Goal: Task Accomplishment & Management: Use online tool/utility

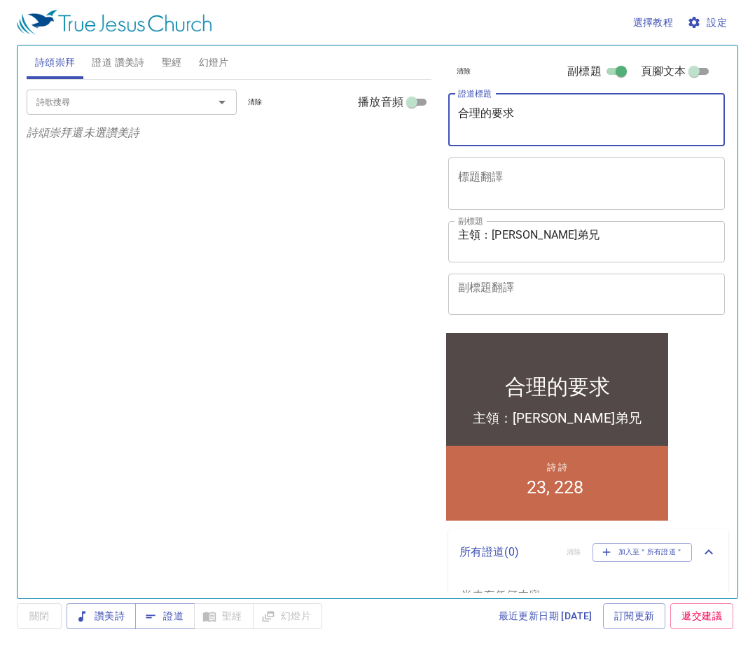
drag, startPoint x: 541, startPoint y: 108, endPoint x: 408, endPoint y: 145, distance: 137.9
click at [408, 145] on div "詩頌崇拜 證道 讚美詩 聖經 幻燈片 詩歌搜尋 詩歌搜尋 清除 播放音頻 詩頌崇拜還未選讚美詩 詩歌搜尋 詩歌搜尋 清除 播放音頻 刪除 23、聖經寶貴 1 …" at bounding box center [377, 316] width 713 height 553
click at [109, 111] on div "詩歌搜尋" at bounding box center [132, 102] width 210 height 24
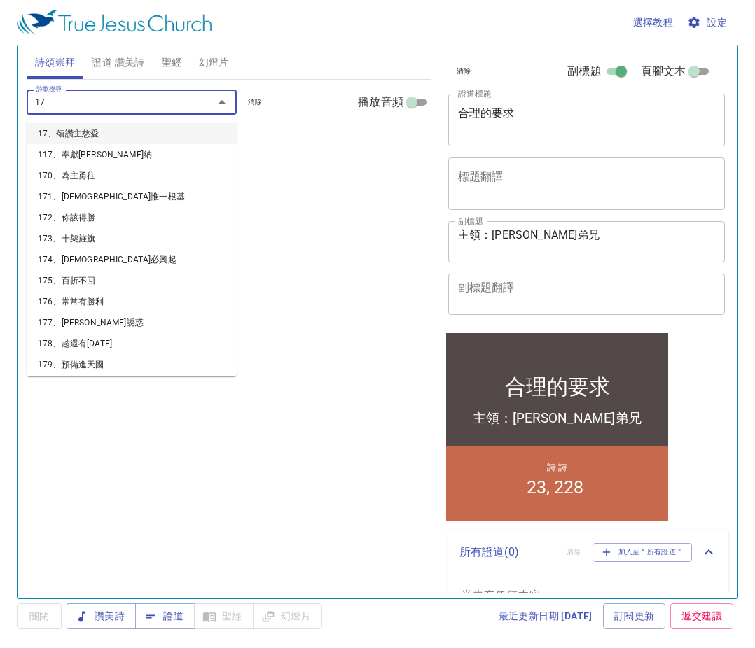
type input "170"
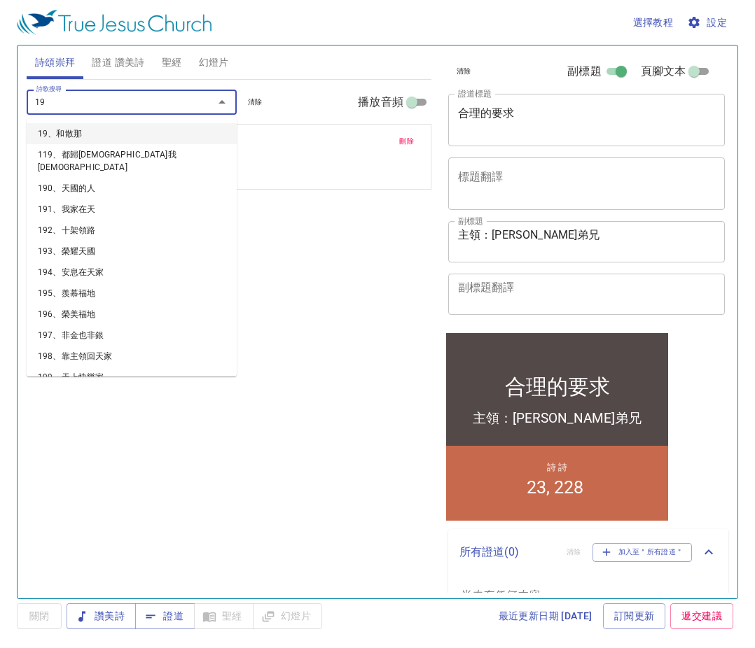
type input "196"
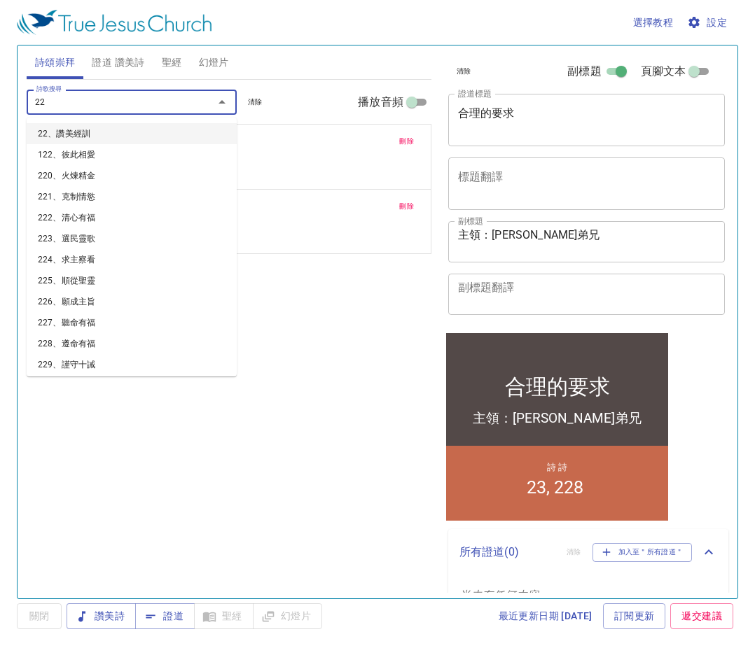
type input "228"
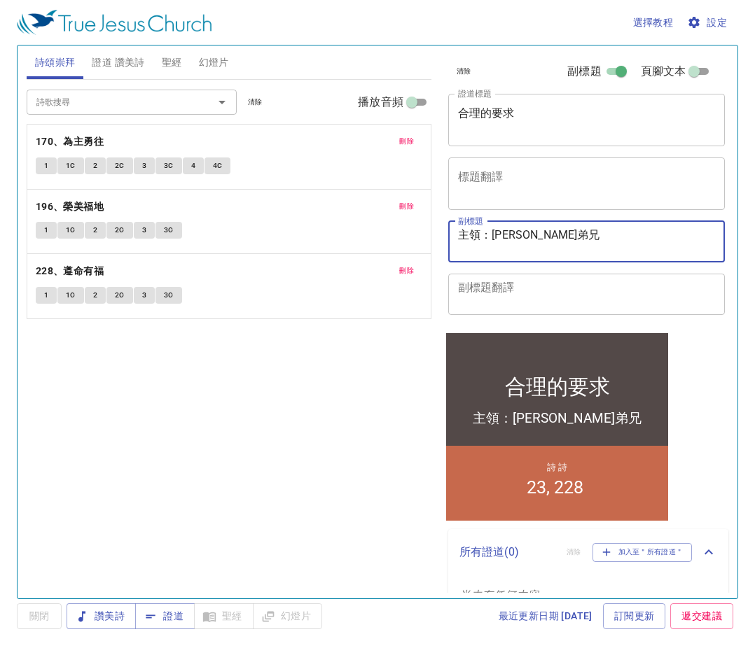
click at [550, 241] on textarea "主領：賴政宏弟兄" at bounding box center [587, 241] width 258 height 27
click at [524, 237] on textarea "主領：賴政宏弟兄" at bounding box center [587, 241] width 258 height 27
type textarea "主領：[PERSON_NAME]一弟兄"
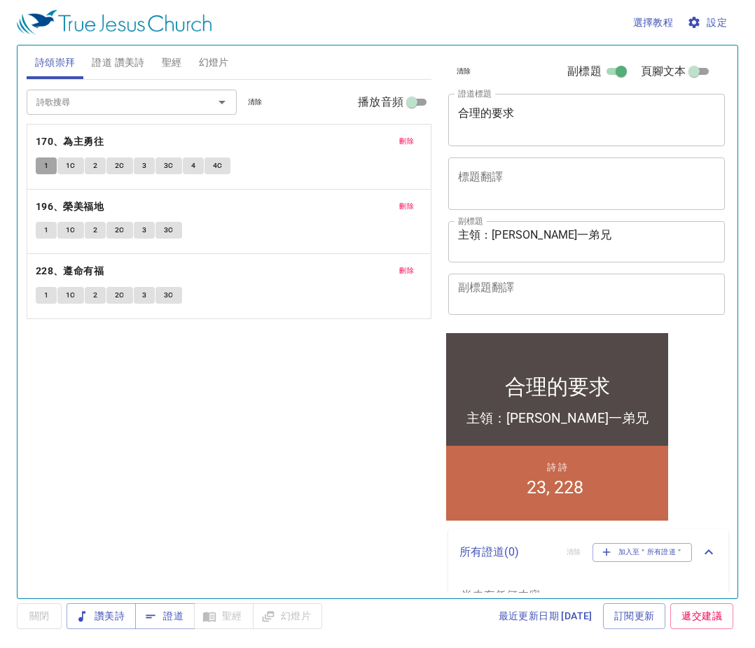
click at [50, 168] on button "1" at bounding box center [46, 165] width 21 height 17
click at [693, 25] on icon "button" at bounding box center [693, 22] width 11 height 11
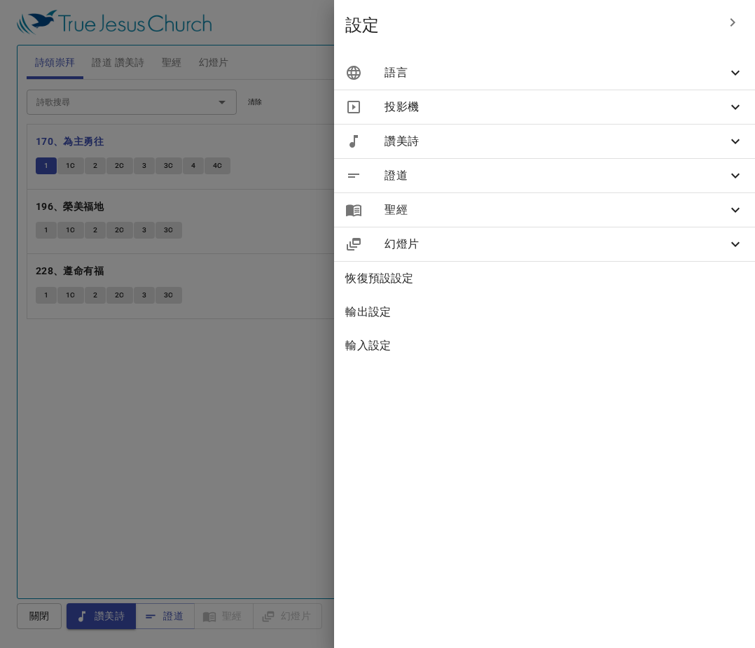
click at [638, 87] on div "語言" at bounding box center [544, 73] width 421 height 34
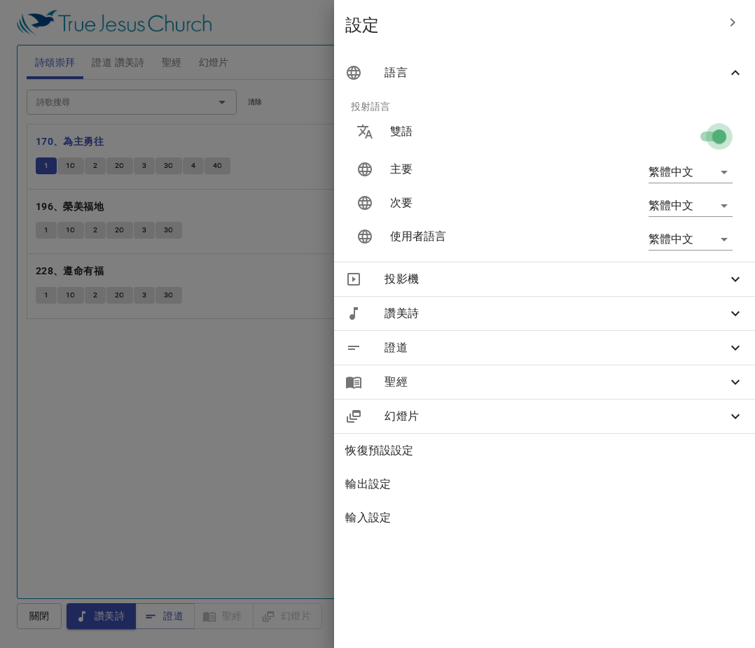
click at [703, 139] on input "checkbox" at bounding box center [719, 139] width 80 height 27
checkbox input "false"
click at [274, 400] on div at bounding box center [377, 324] width 755 height 648
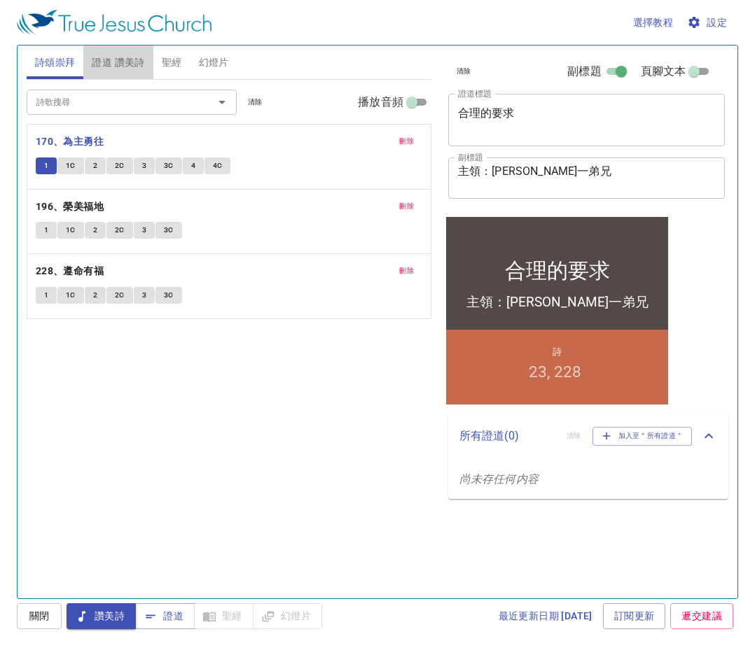
click at [120, 68] on span "證道 讚美詩" at bounding box center [118, 62] width 52 height 17
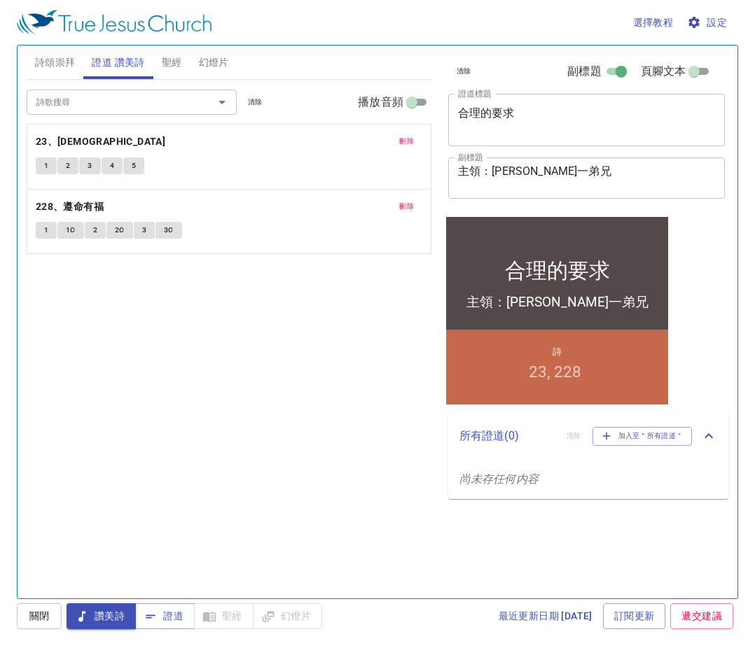
click at [52, 57] on span "詩頌崇拜" at bounding box center [55, 62] width 41 height 17
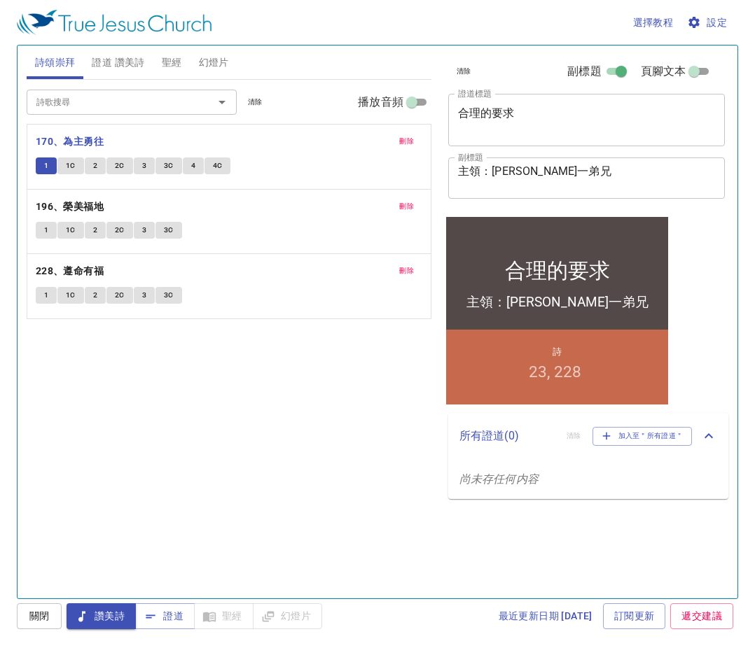
click at [94, 163] on span "2" at bounding box center [95, 166] width 4 height 13
click at [117, 172] on button "2C" at bounding box center [119, 165] width 27 height 17
click at [160, 158] on button "3C" at bounding box center [168, 165] width 27 height 17
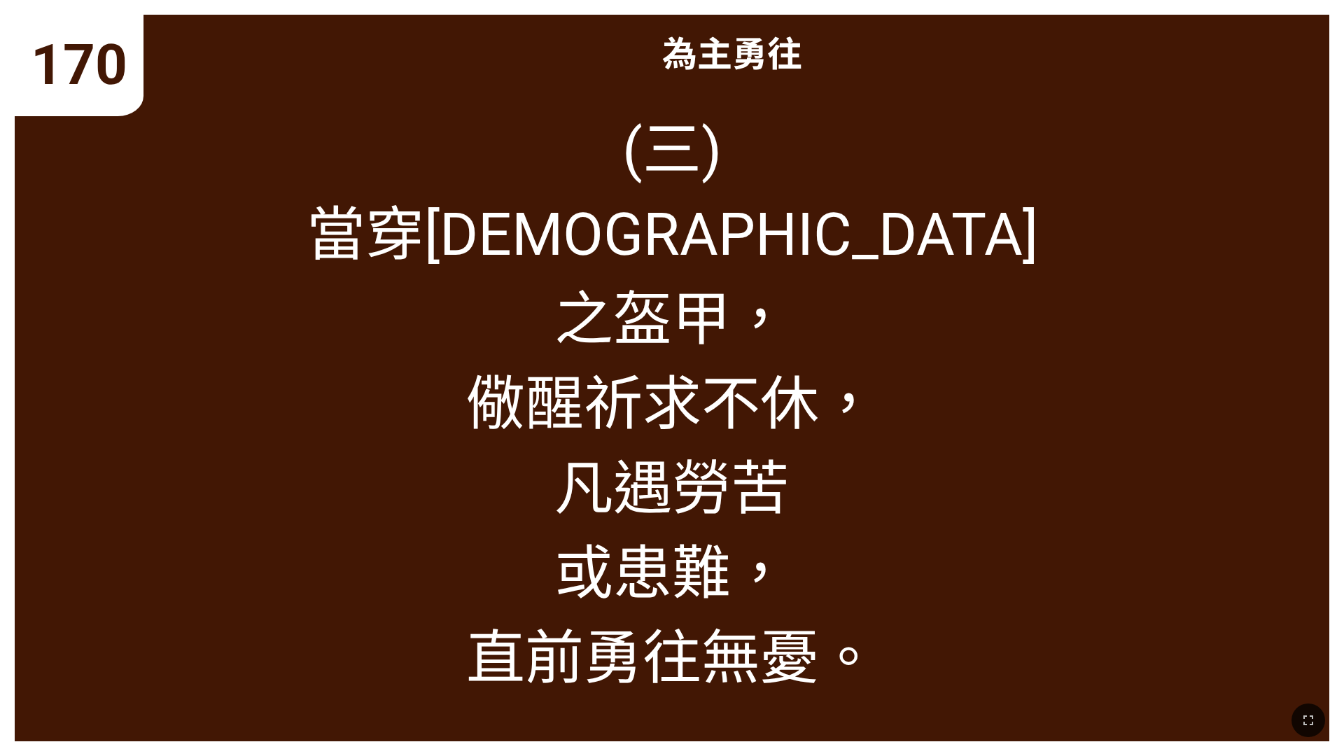
drag, startPoint x: 524, startPoint y: 153, endPoint x: 318, endPoint y: 156, distance: 205.8
click at [318, 156] on div "(三) 當穿福音 之盔甲， 儆醒祈求不休， 凡遇勞苦 或患難， 直前勇往無憂。" at bounding box center [672, 414] width 1315 height 654
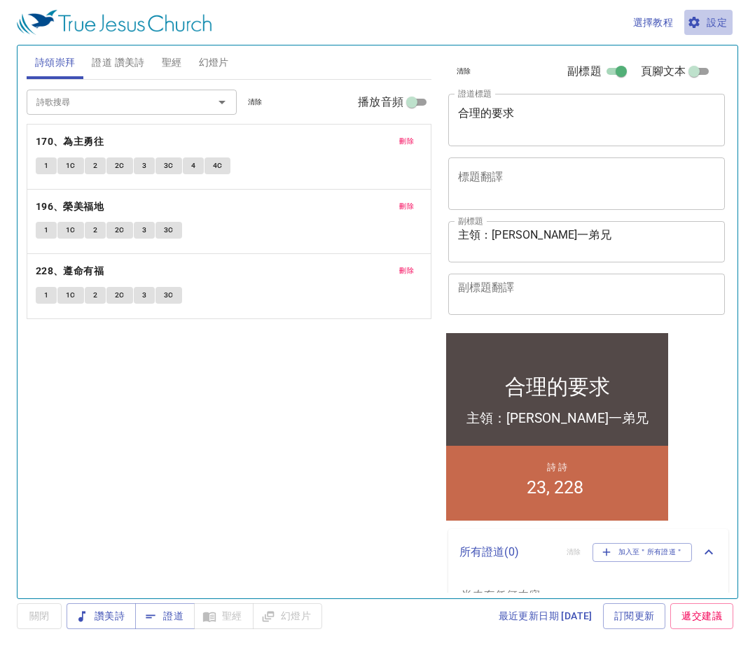
click at [698, 20] on icon "button" at bounding box center [693, 22] width 11 height 11
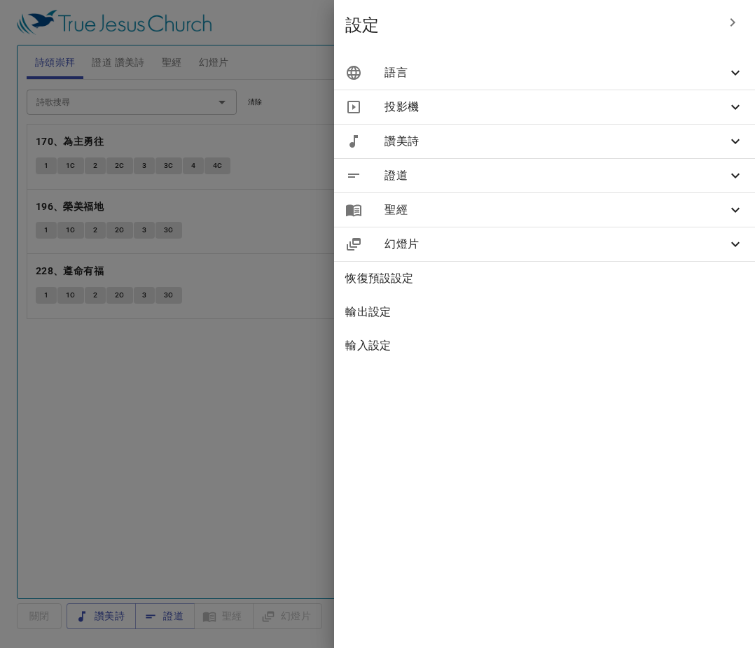
click at [652, 85] on div "語言" at bounding box center [544, 73] width 421 height 34
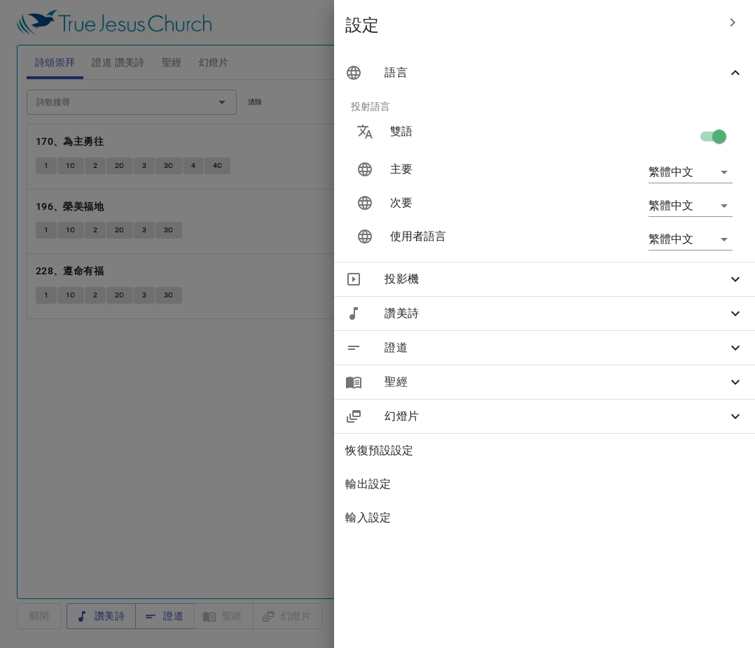
click at [703, 131] on input "checkbox" at bounding box center [719, 139] width 80 height 27
checkbox input "false"
click at [203, 397] on div at bounding box center [377, 324] width 755 height 648
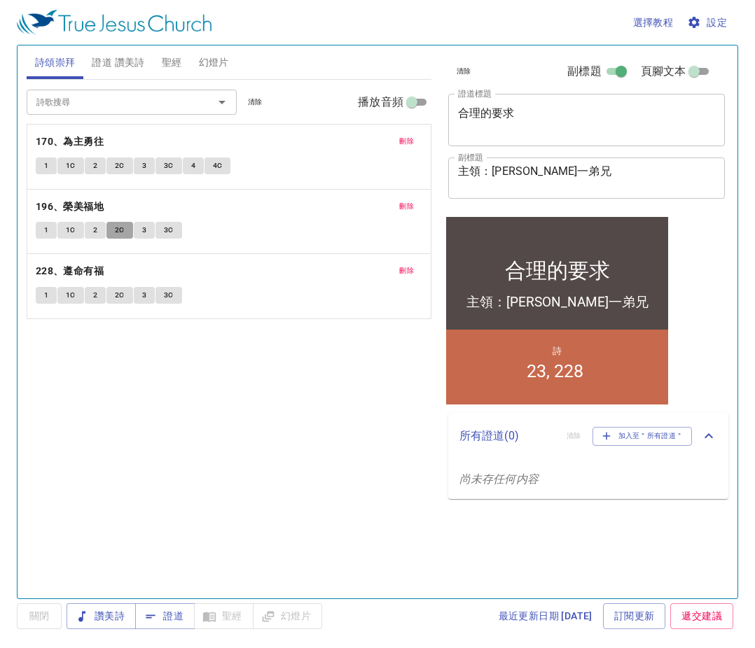
click at [113, 230] on button "2C" at bounding box center [119, 230] width 27 height 17
click at [176, 617] on span "證道" at bounding box center [164, 616] width 37 height 17
drag, startPoint x: 531, startPoint y: 105, endPoint x: 384, endPoint y: 147, distance: 152.9
click at [384, 147] on div "詩頌崇拜 證道 讚美詩 聖經 幻燈片 詩歌搜尋 詩歌搜尋 清除 播放音頻 刪除 170、為主勇往 1 1C 2 2C 3 3C 4 4C 刪除 196、榮美福…" at bounding box center [377, 316] width 713 height 553
drag, startPoint x: 384, startPoint y: 147, endPoint x: 410, endPoint y: 141, distance: 27.3
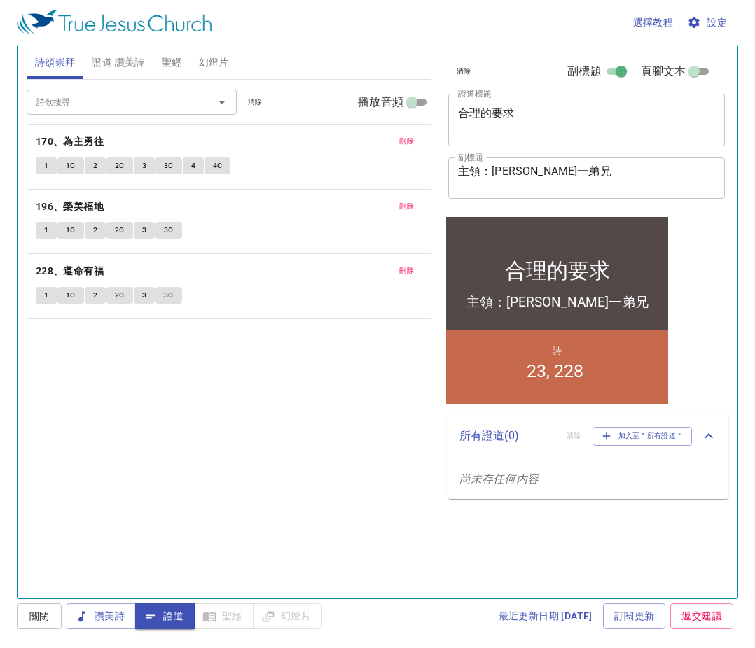
click at [398, 253] on div "刪除 170、為主勇往 1 1C 2 2C 3 3C 4 4C 刪除 196、榮美福地 1 1C 2 2C 3 3C 刪除 228、遵命有福 1 1C 2 2…" at bounding box center [229, 286] width 405 height 66
drag, startPoint x: 513, startPoint y: 114, endPoint x: 395, endPoint y: 138, distance: 120.7
click at [435, 139] on div "詩頌崇拜 證道 讚美詩 聖經 幻燈片 詩歌搜尋 詩歌搜尋 清除 播放音頻 刪除 170、為主勇往 1 1C 2 2C 3 3C 4 4C 刪除 196、榮美福…" at bounding box center [377, 316] width 713 height 553
click at [119, 67] on span "證道 讚美詩" at bounding box center [118, 62] width 52 height 17
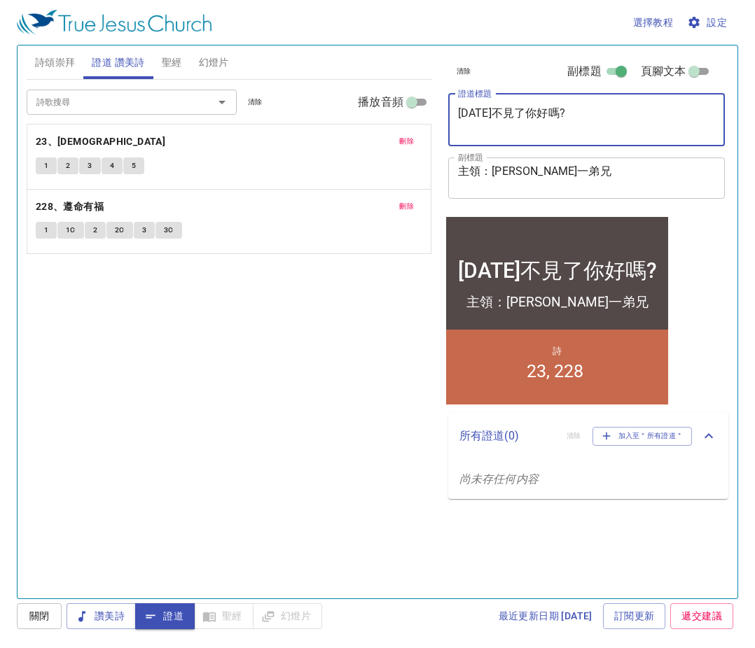
type textarea "20年不見了你好嗎?"
click at [405, 139] on span "刪除" at bounding box center [406, 141] width 15 height 13
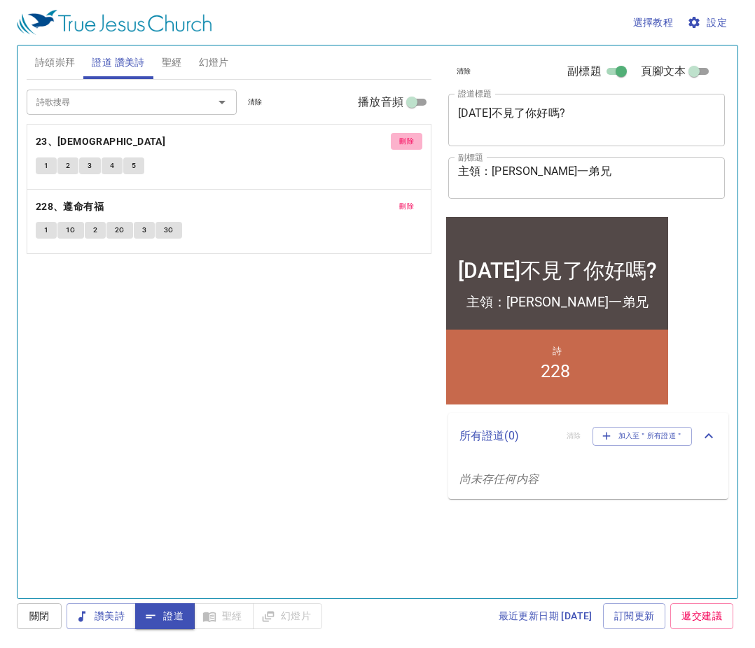
click at [405, 200] on span "刪除" at bounding box center [406, 206] width 15 height 13
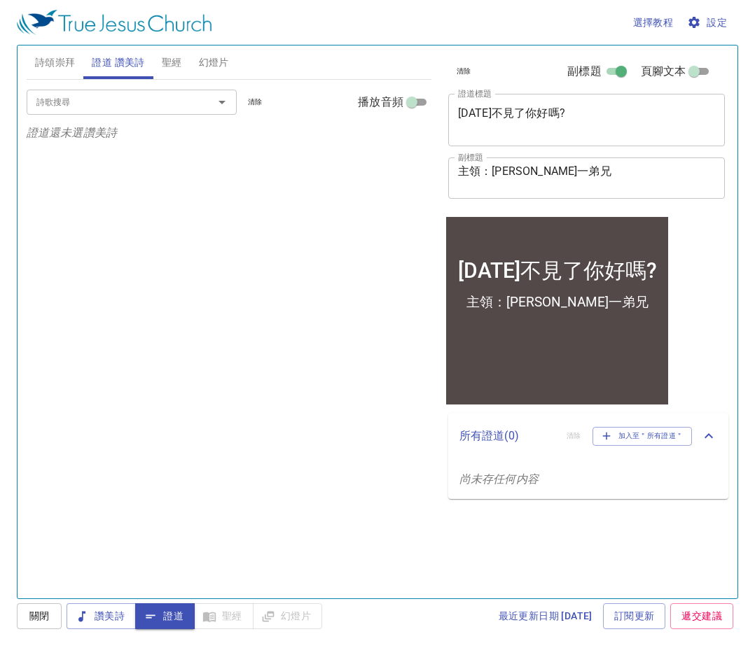
click at [160, 105] on input "詩歌搜尋" at bounding box center [111, 102] width 160 height 16
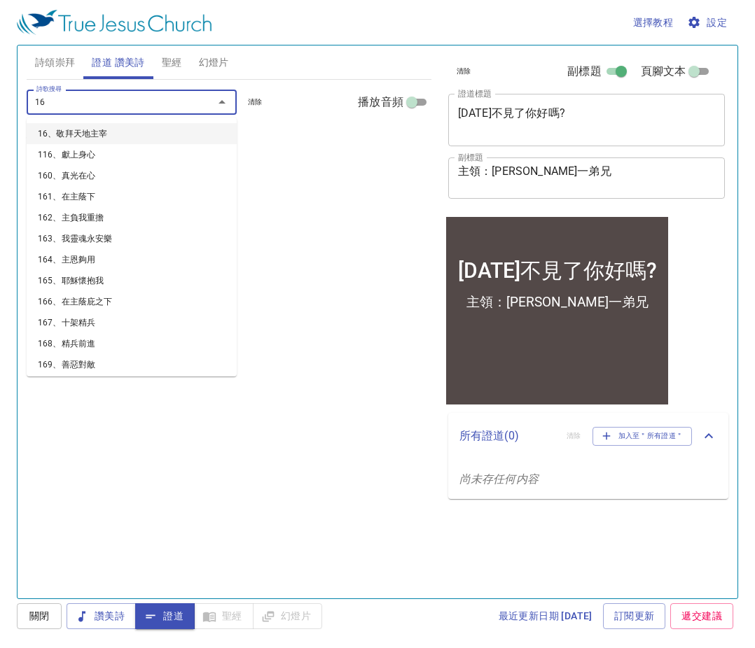
type input "169"
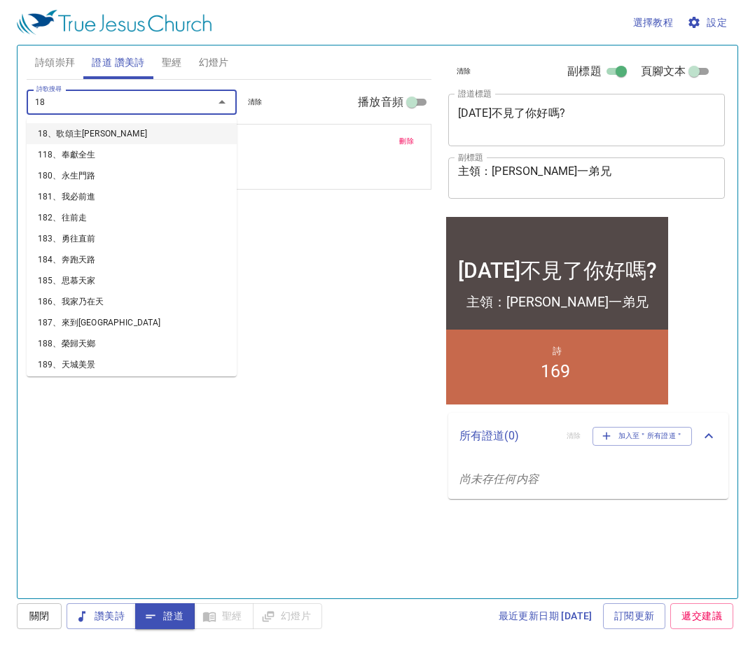
type input "182"
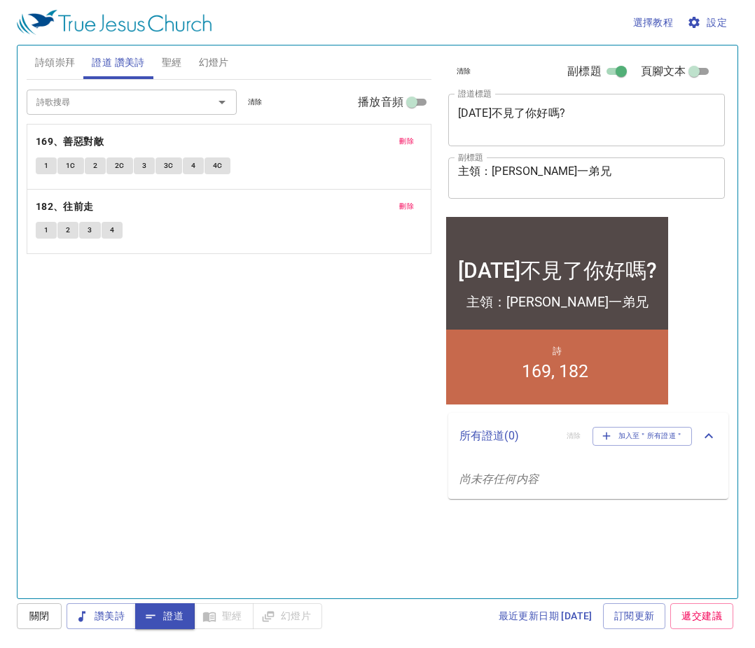
click at [96, 167] on span "2" at bounding box center [95, 166] width 4 height 13
click at [165, 168] on span "3C" at bounding box center [169, 166] width 10 height 13
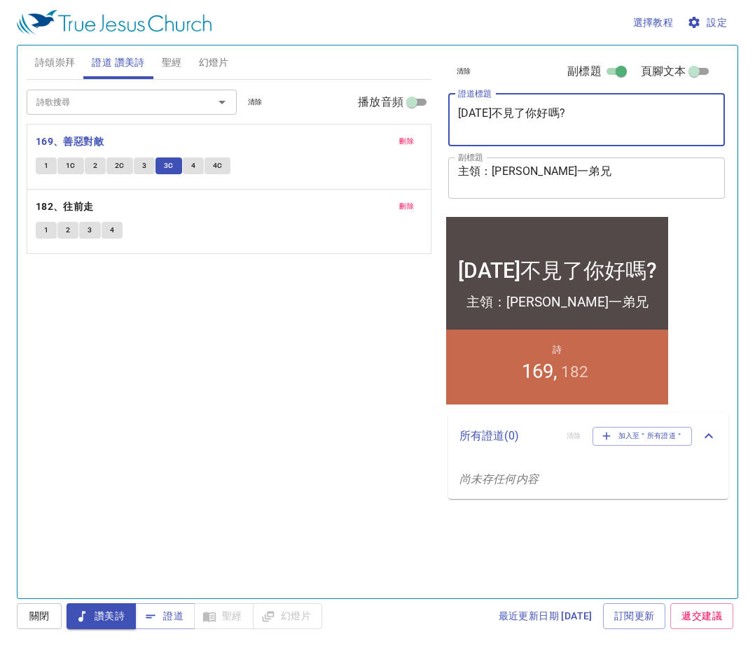
drag, startPoint x: 564, startPoint y: 118, endPoint x: 455, endPoint y: 120, distance: 109.2
click at [455, 120] on div "20年不見了你好嗎? x 證道標題" at bounding box center [586, 120] width 277 height 52
click at [167, 615] on span "證道" at bounding box center [164, 616] width 37 height 17
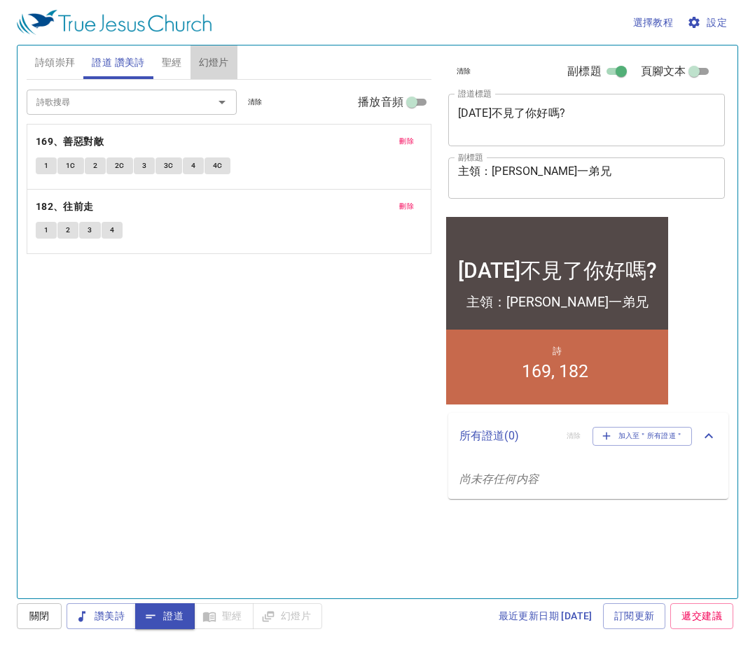
click at [211, 60] on span "幻燈片" at bounding box center [214, 62] width 30 height 17
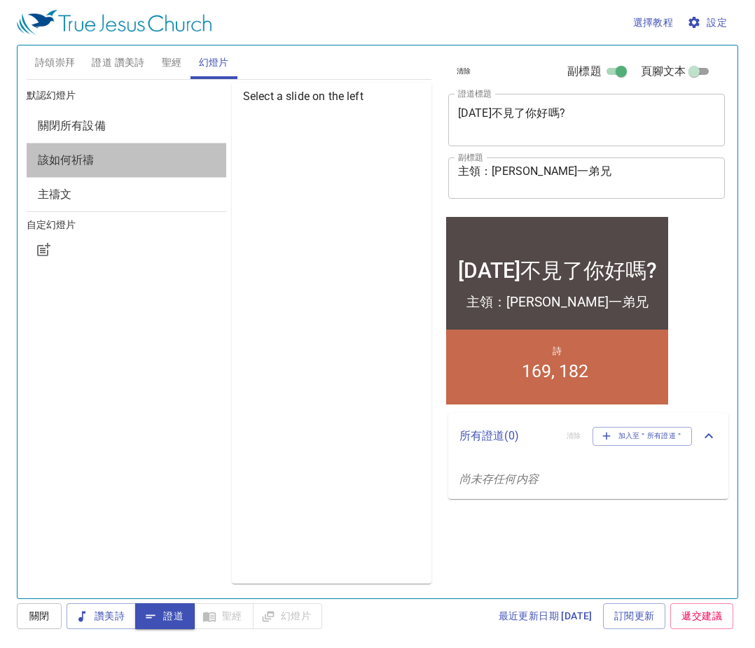
click at [140, 157] on span "該如何祈禱" at bounding box center [126, 160] width 177 height 17
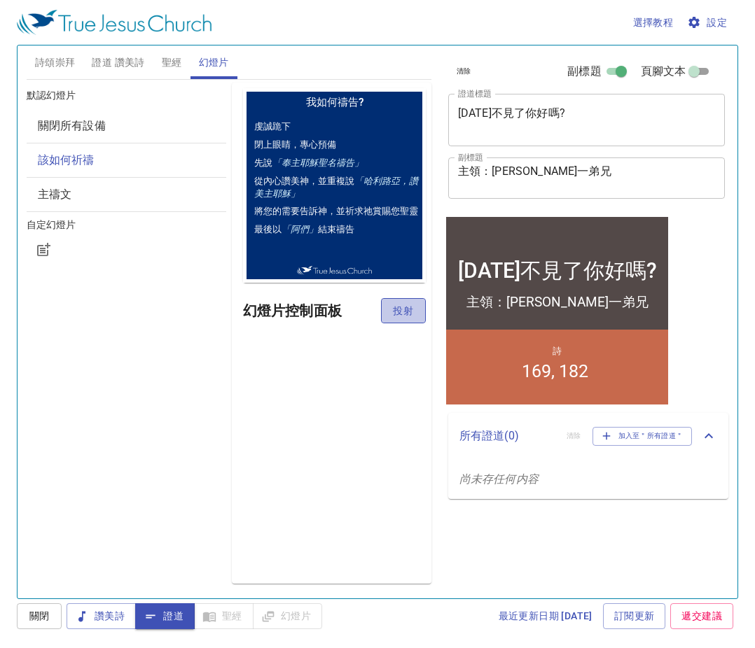
click at [392, 306] on span "投射" at bounding box center [403, 310] width 22 height 17
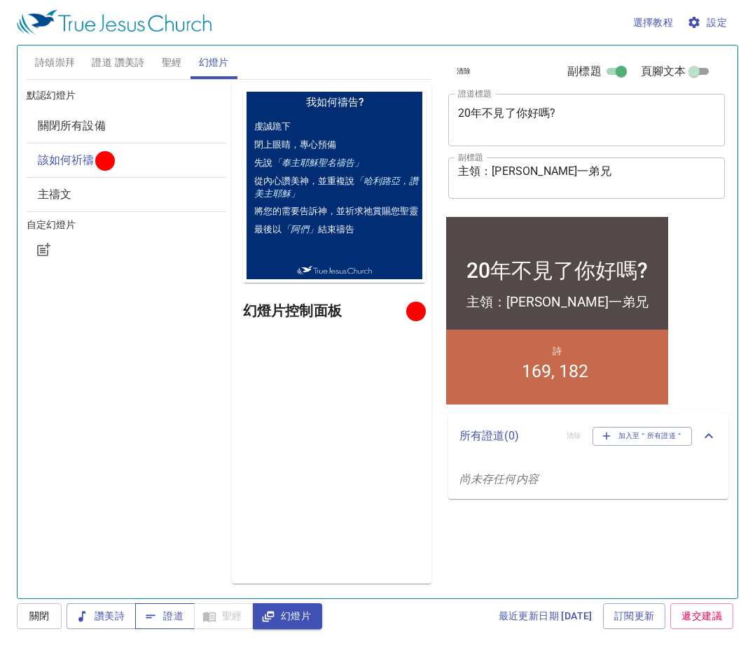
click at [156, 612] on icon "button" at bounding box center [150, 617] width 14 height 14
click at [754, 220] on div "選擇教程 設定 詩頌崇拜 證道 讚美詩 聖經 幻燈片 詩歌搜尋 詩歌搜尋 清除 播放音頻 刪除 170、為主勇往 1 1C 2 2C 3 3C 4 4C 刪除…" at bounding box center [377, 324] width 755 height 648
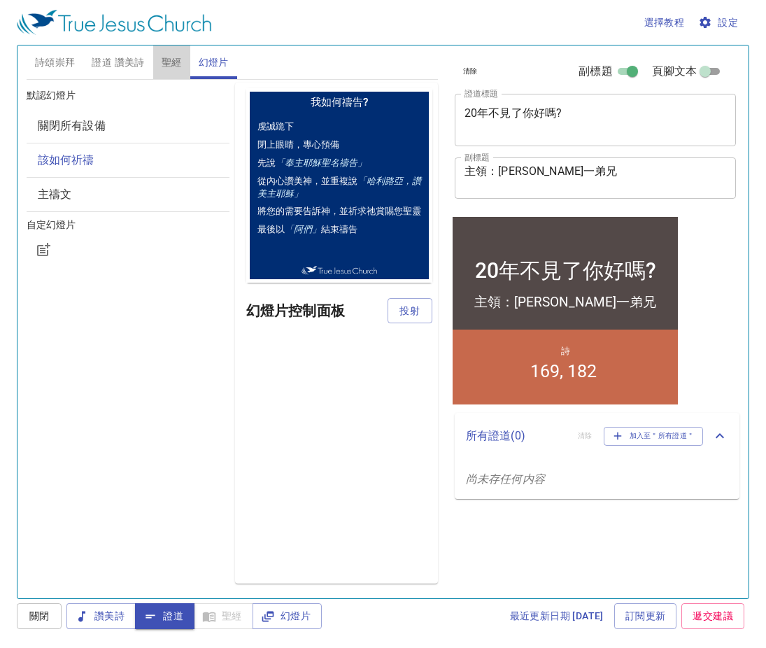
click at [162, 54] on span "聖經" at bounding box center [172, 62] width 20 height 17
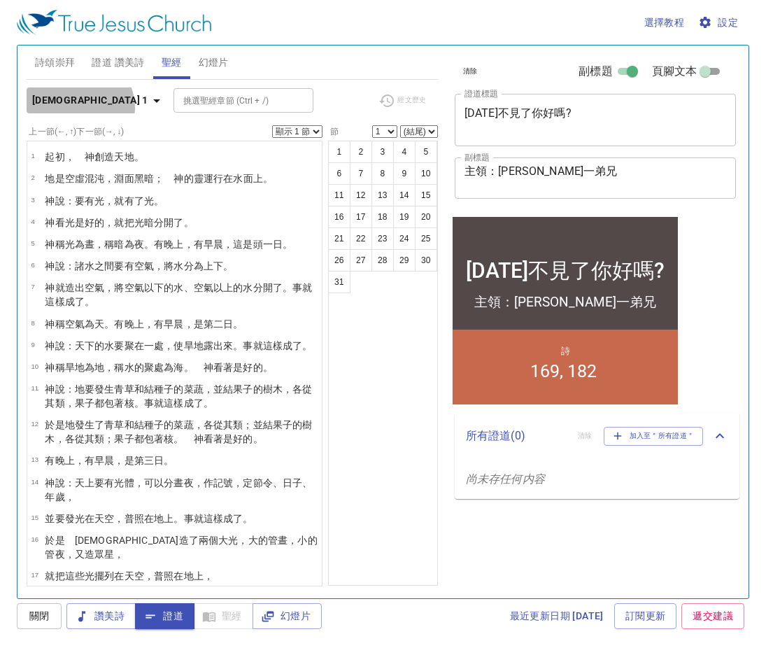
click at [148, 108] on icon "button" at bounding box center [156, 100] width 17 height 17
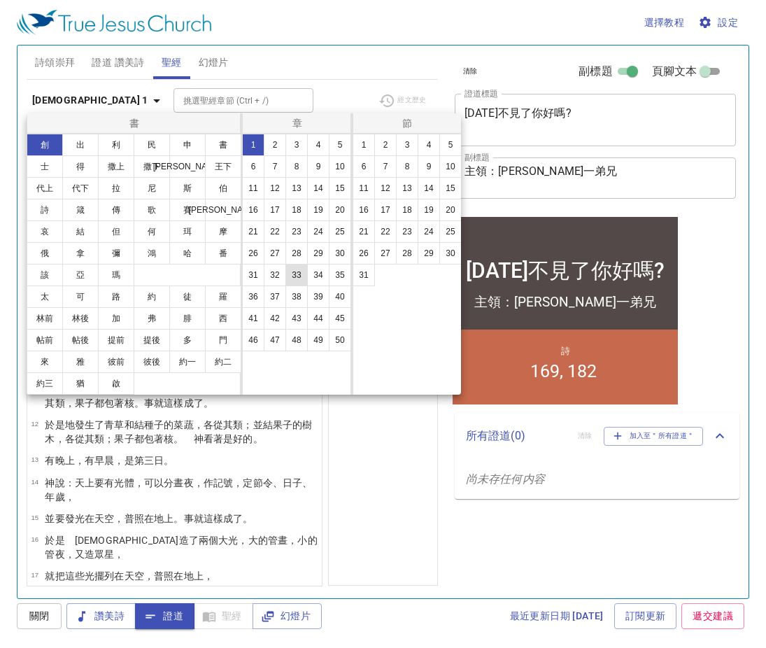
click at [297, 278] on button "33" at bounding box center [297, 275] width 22 height 22
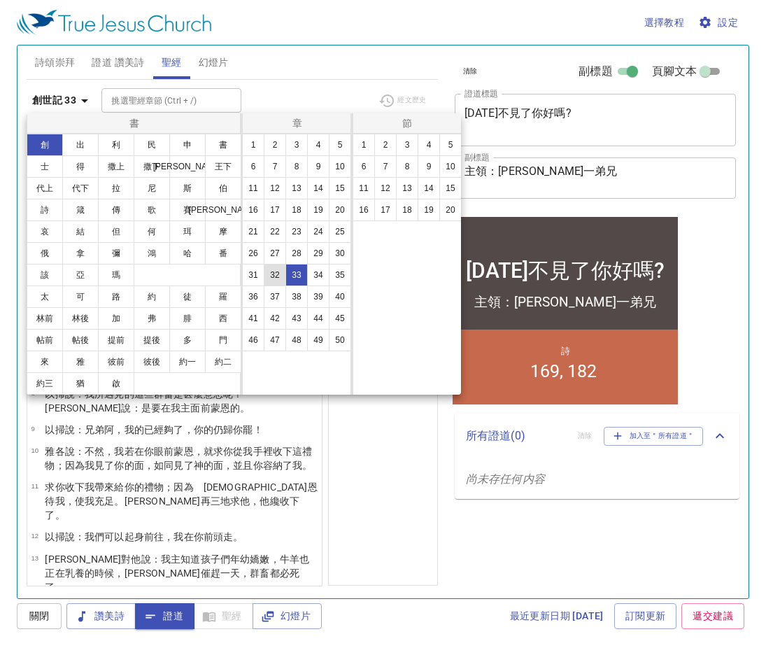
click at [279, 275] on button "32" at bounding box center [275, 275] width 22 height 22
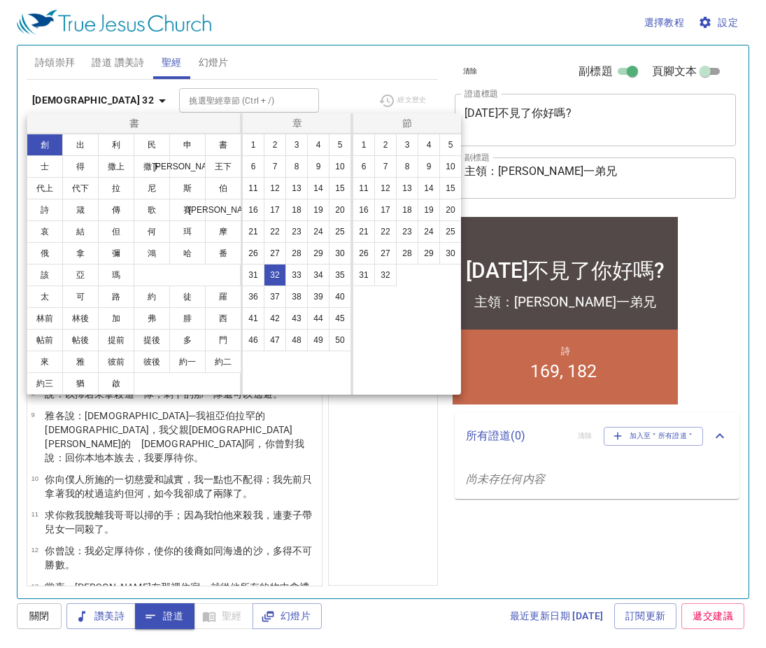
click at [372, 444] on div at bounding box center [383, 324] width 766 height 648
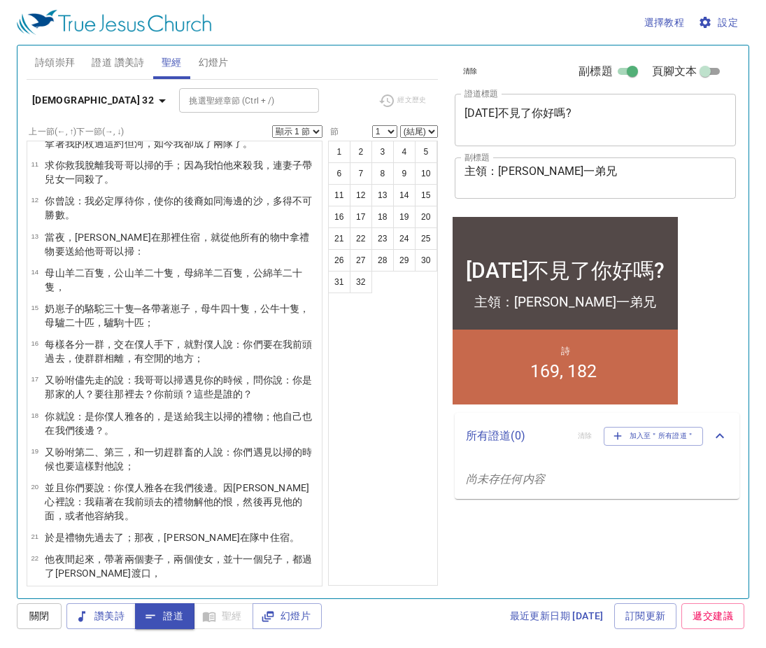
scroll to position [615, 0]
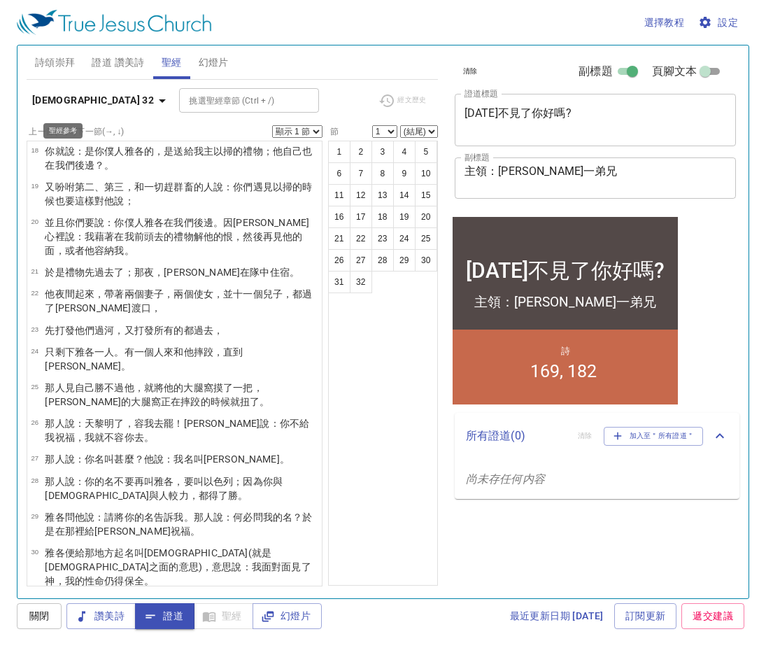
click at [159, 101] on icon "button" at bounding box center [162, 100] width 7 height 3
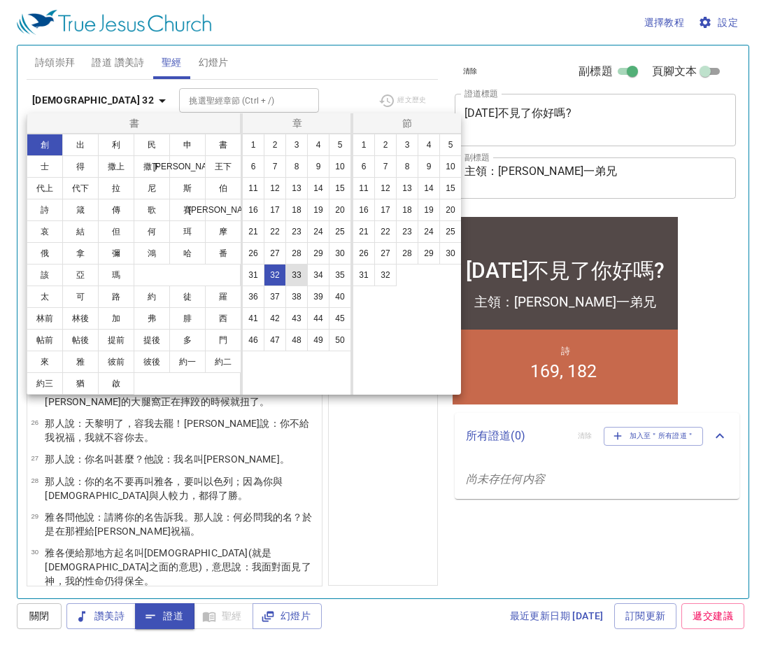
click at [301, 273] on button "33" at bounding box center [297, 275] width 22 height 22
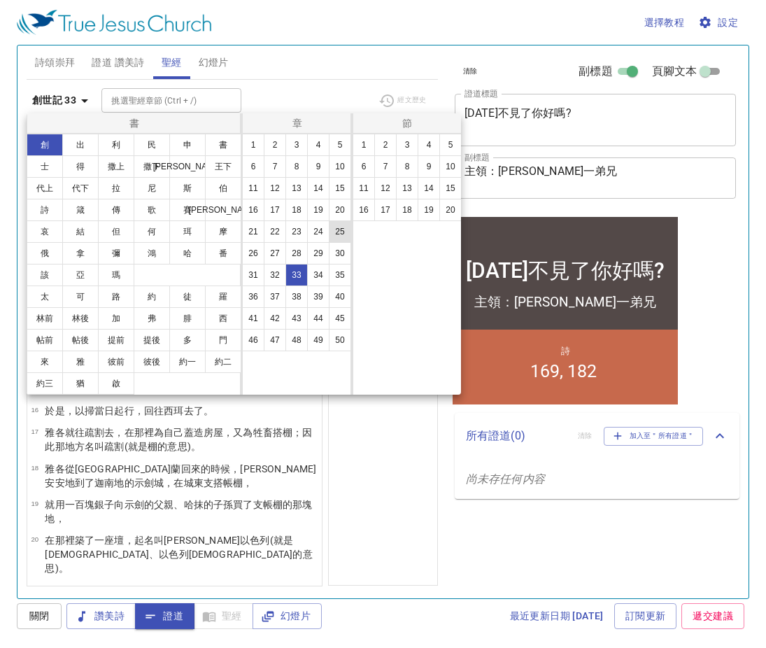
scroll to position [0, 0]
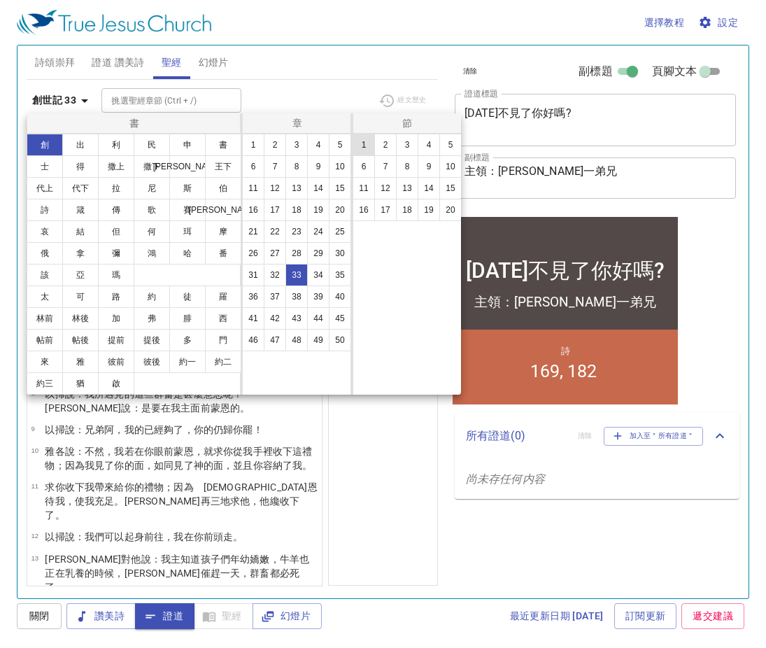
click at [358, 148] on button "1" at bounding box center [364, 145] width 22 height 22
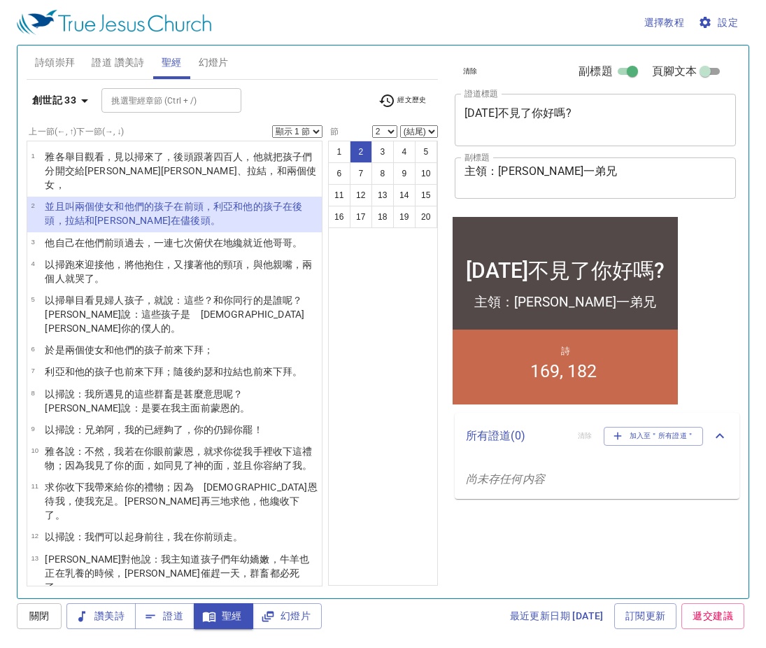
select select "3"
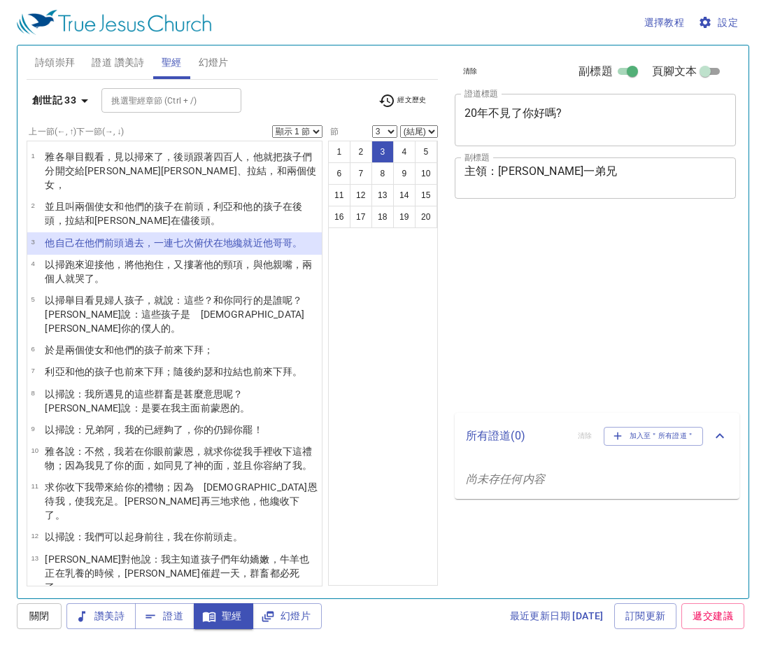
select select "3"
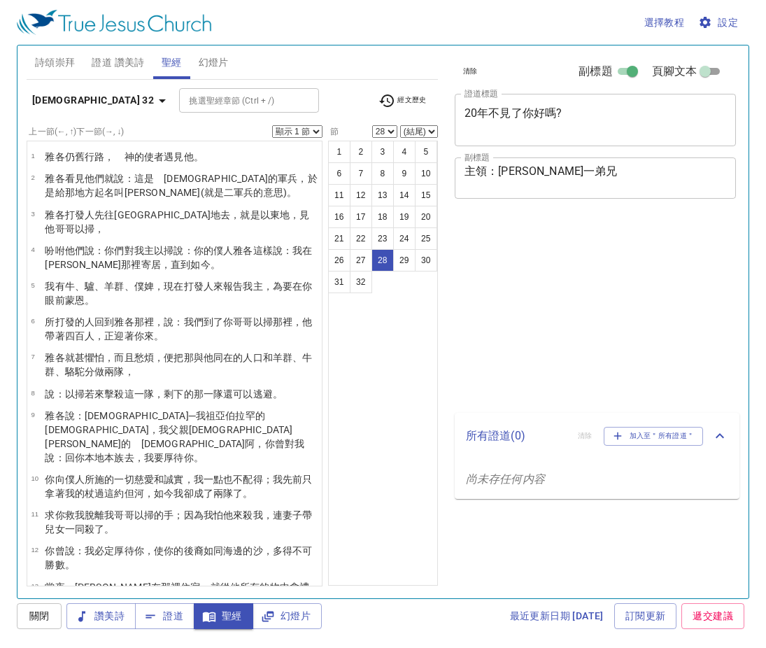
select select "28"
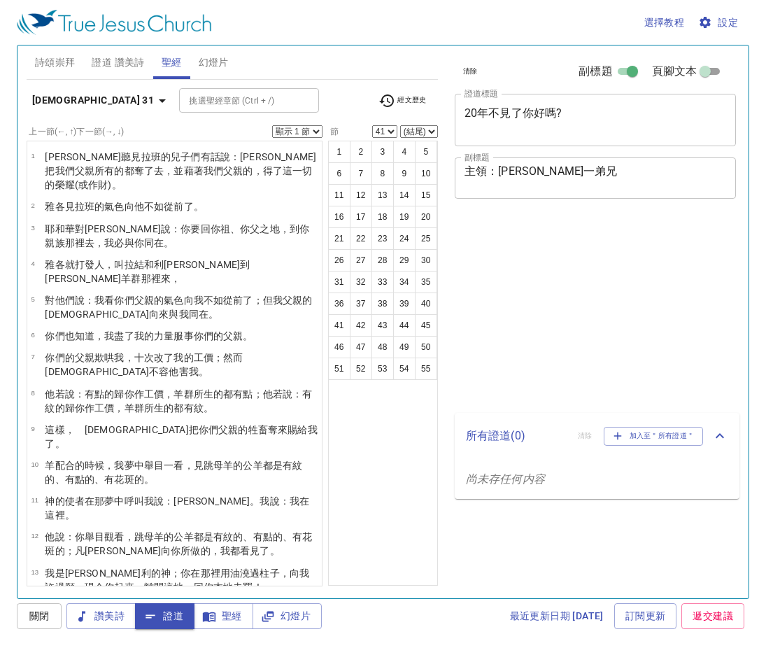
select select "41"
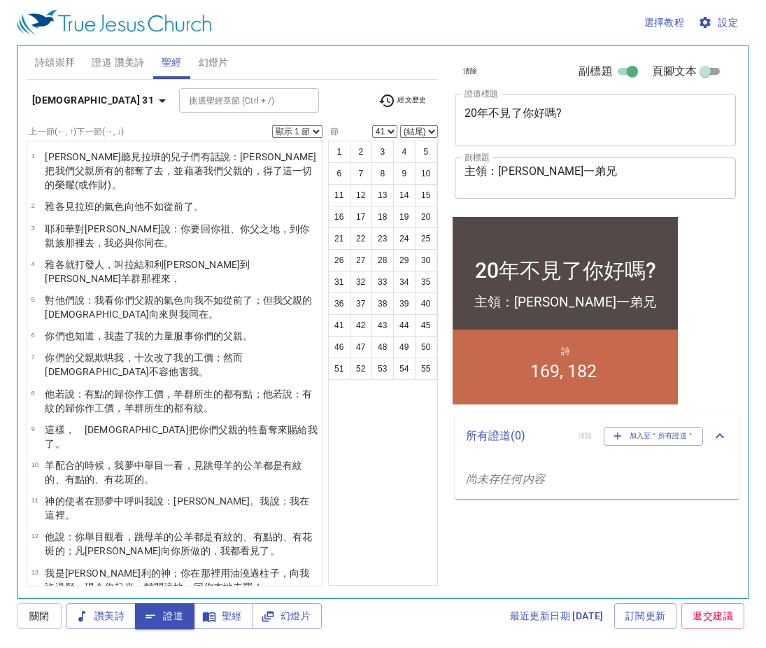
scroll to position [700, 0]
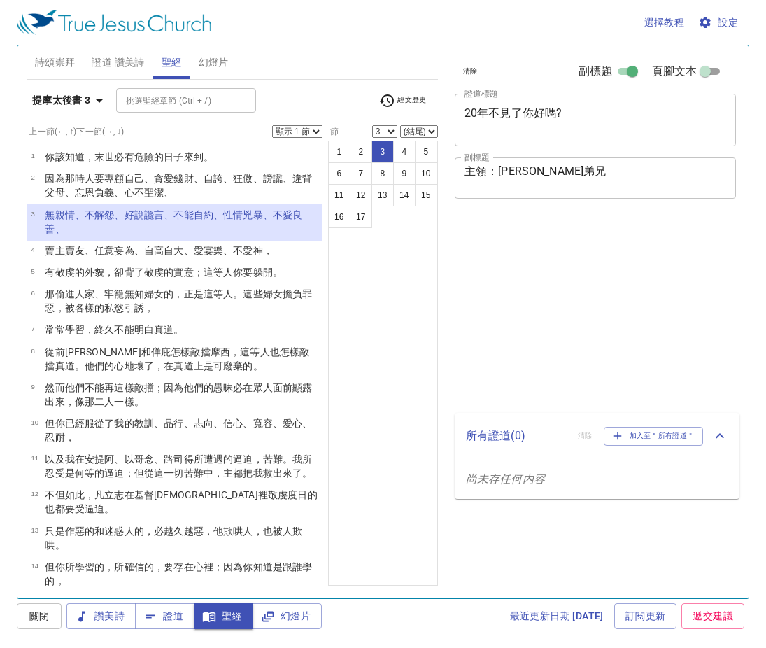
select select "3"
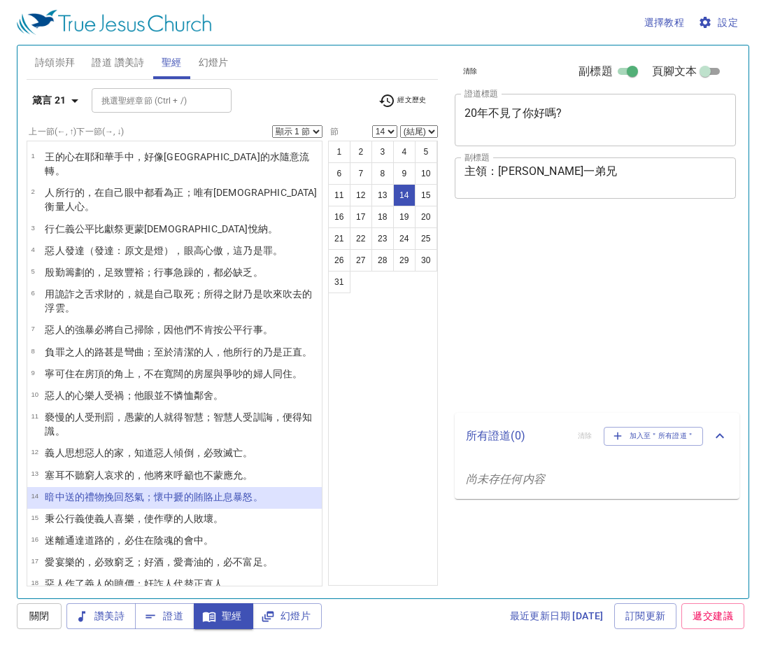
select select "14"
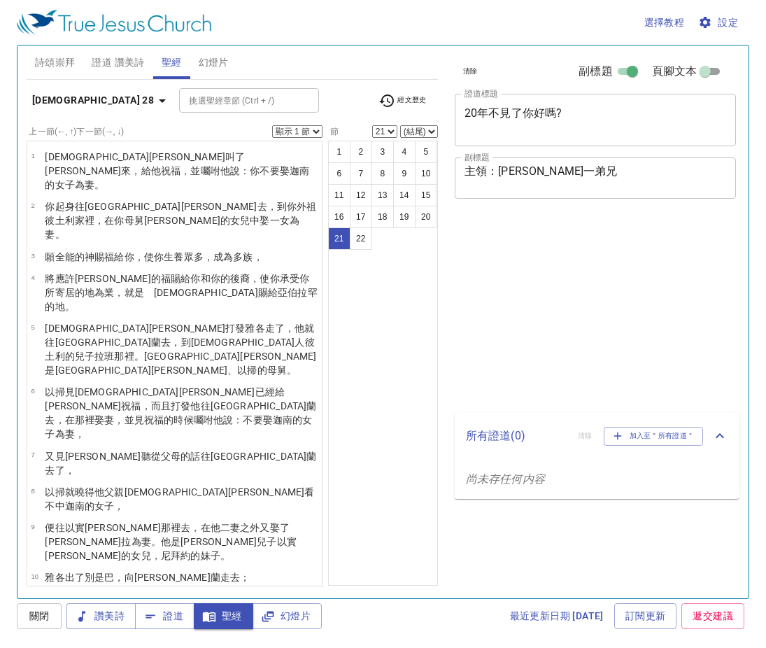
select select "21"
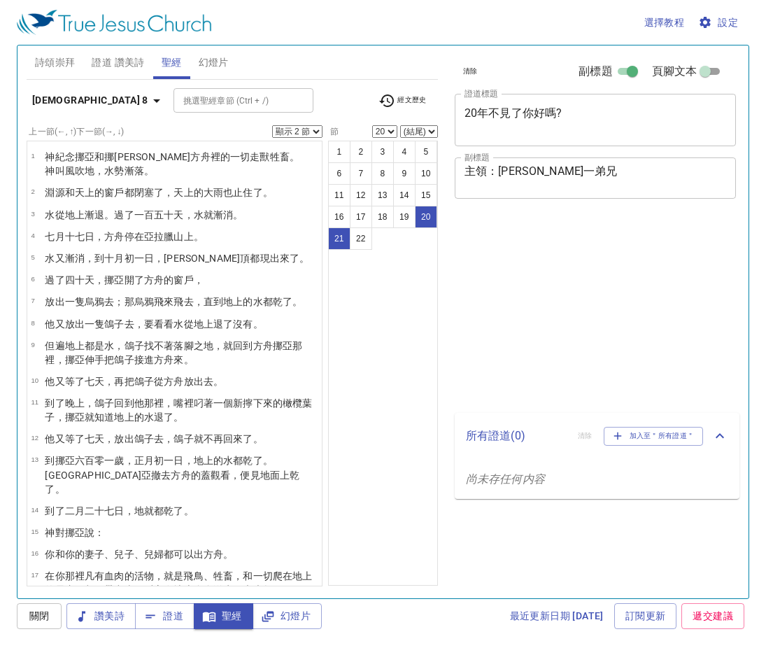
select select "2"
select select "20"
